Goal: Contribute content: Add original content to the website for others to see

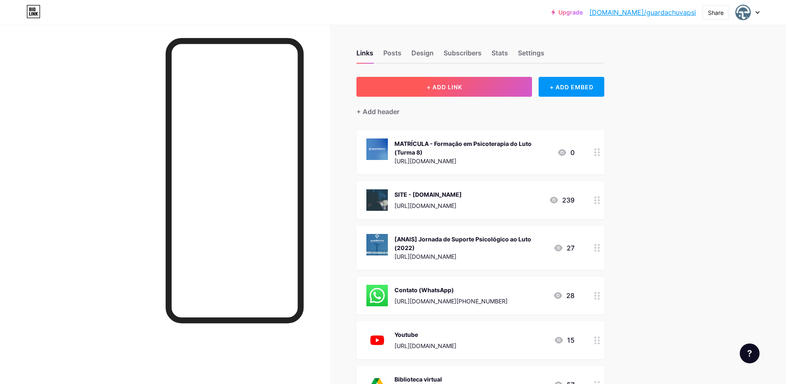
click at [490, 91] on button "+ ADD LINK" at bounding box center [445, 87] width 176 height 20
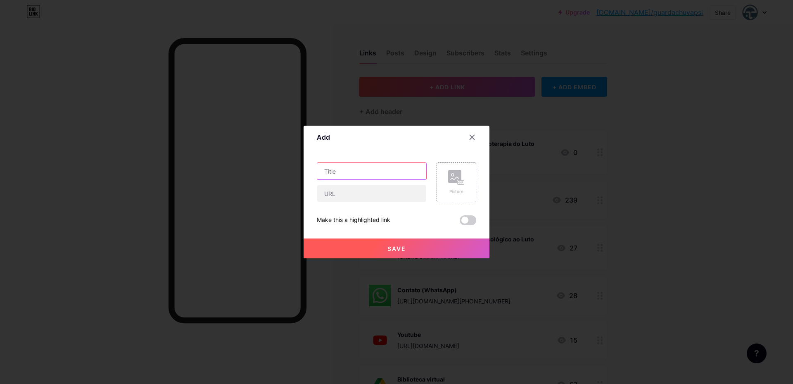
click at [356, 172] on input "text" at bounding box center [371, 171] width 109 height 17
type input "[WORKSHOP]"
click at [351, 196] on input "text" at bounding box center [371, 193] width 109 height 17
paste input "[URL][DOMAIN_NAME]"
type input "[URL][DOMAIN_NAME]"
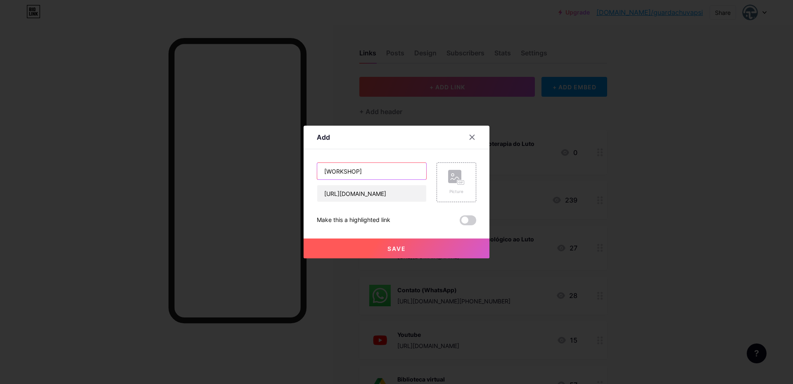
click at [381, 169] on input "[WORKSHOP]" at bounding box center [371, 171] width 109 height 17
paste input "Os lutos e as violências: teorias e ações terapêuticas"
type input "[WORKSHOP] Os lutos e as violências: teorias e ações terapêuticas"
click at [401, 251] on span "Save" at bounding box center [397, 248] width 19 height 7
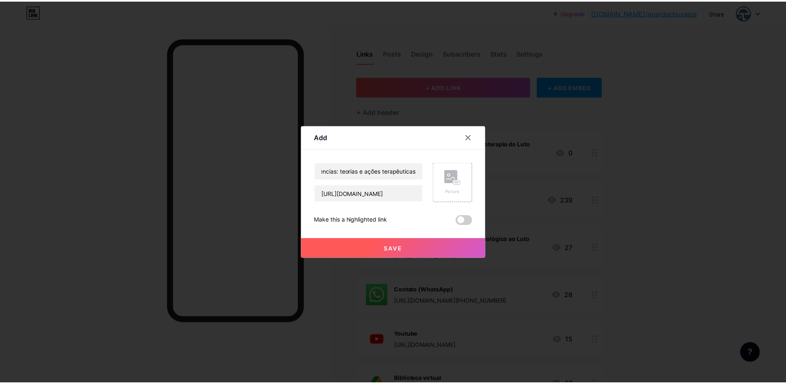
scroll to position [0, 0]
